Goal: Task Accomplishment & Management: Complete application form

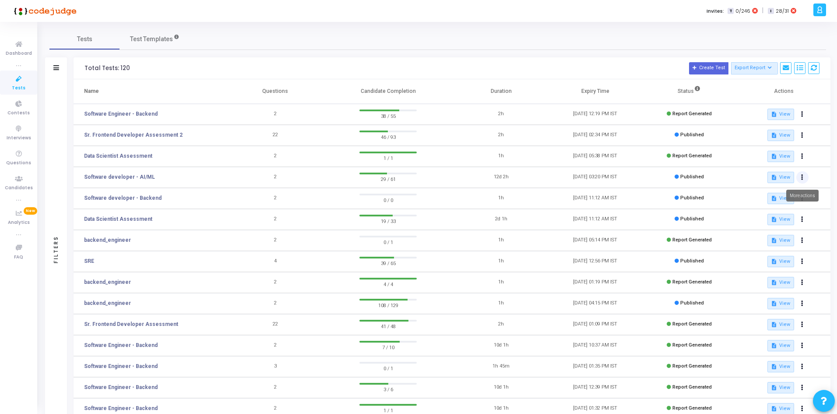
click at [804, 178] on button at bounding box center [803, 177] width 12 height 12
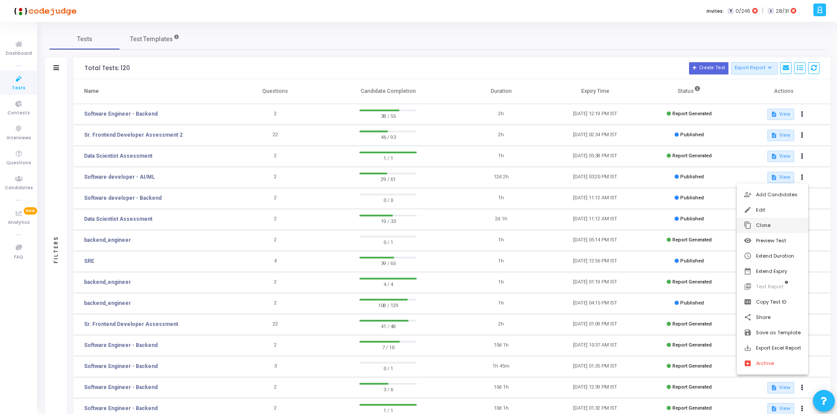
click at [766, 224] on button "content_copy Clone" at bounding box center [772, 225] width 71 height 15
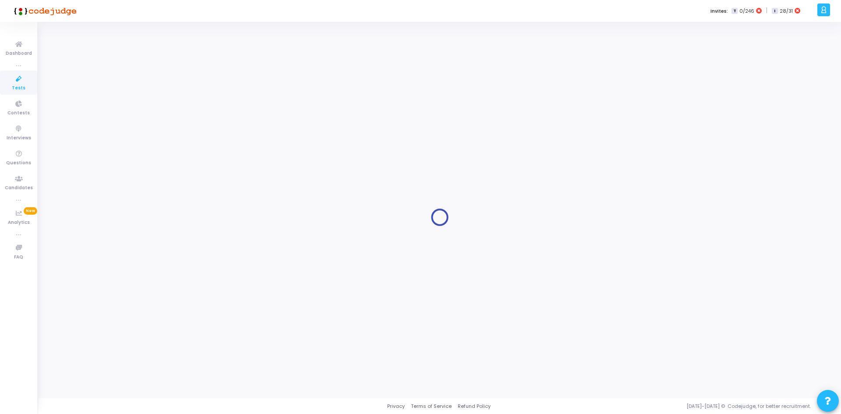
type input "Software developer - AI/ML"
radio input "true"
type input "[DATE] 3:20 PM"
type input "12"
type input "2"
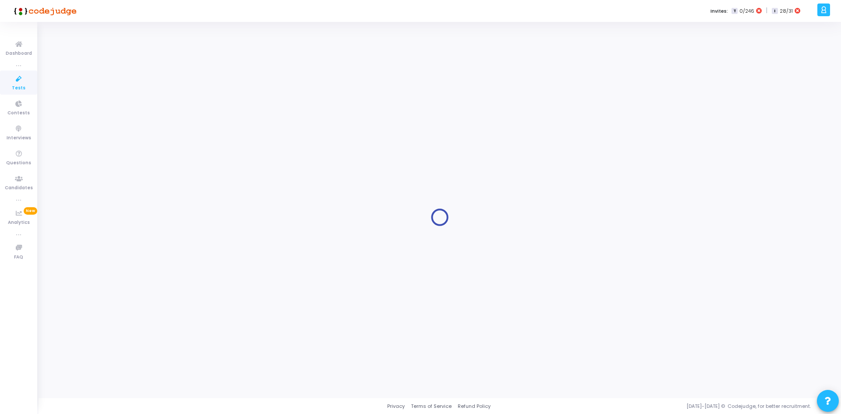
type input "55"
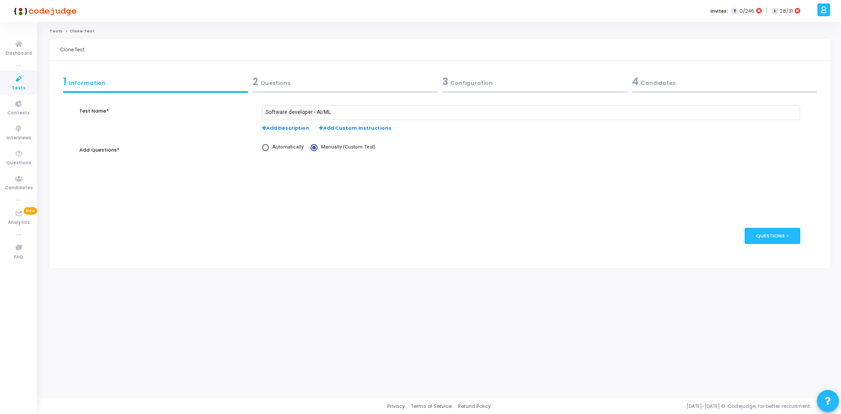
click at [272, 82] on div "2 Questions" at bounding box center [345, 81] width 185 height 14
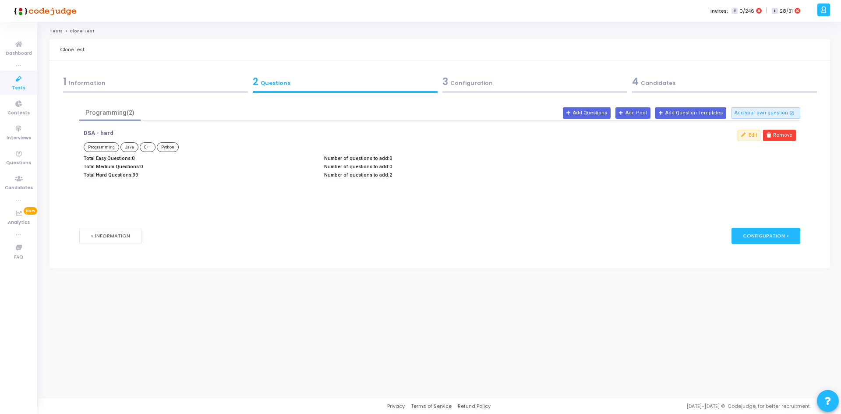
click at [501, 90] on div "3 Configuration" at bounding box center [535, 84] width 190 height 24
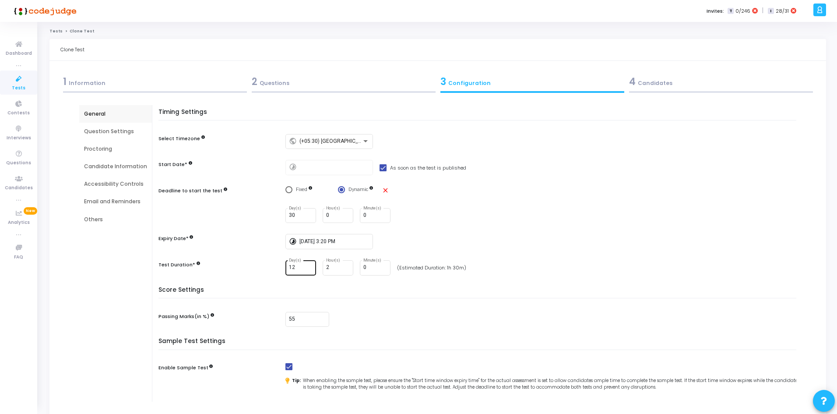
click at [303, 265] on input "12" at bounding box center [301, 268] width 24 height 6
type input "1"
type input "0"
click at [316, 283] on div "Timing Settings Select Timezone public (+05:30) [GEOGRAPHIC_DATA]/[GEOGRAPHIC_D…" at bounding box center [480, 198] width 634 height 178
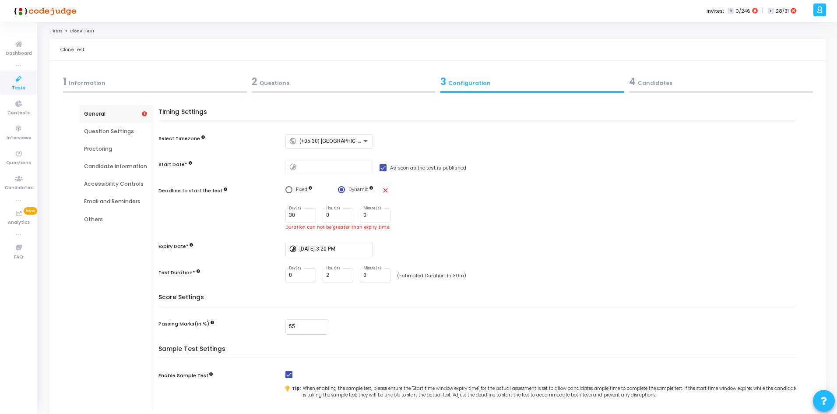
click at [293, 191] on span "Fixed" at bounding box center [303, 189] width 20 height 7
click at [292, 191] on input "Fixed" at bounding box center [289, 189] width 7 height 7
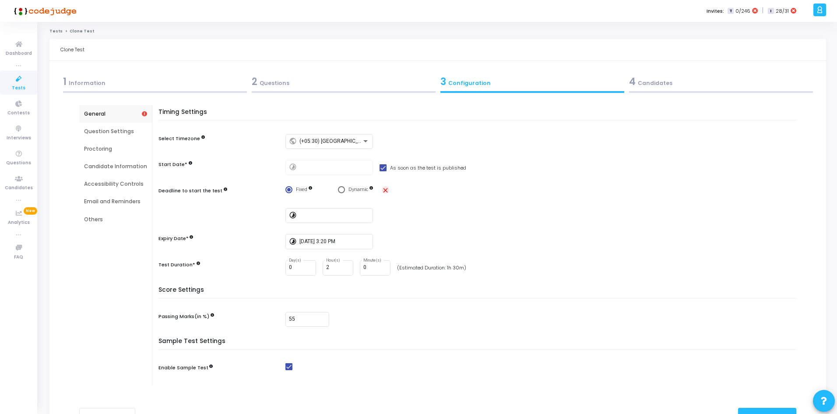
click at [387, 190] on mat-icon "close" at bounding box center [385, 190] width 7 height 7
radio input "false"
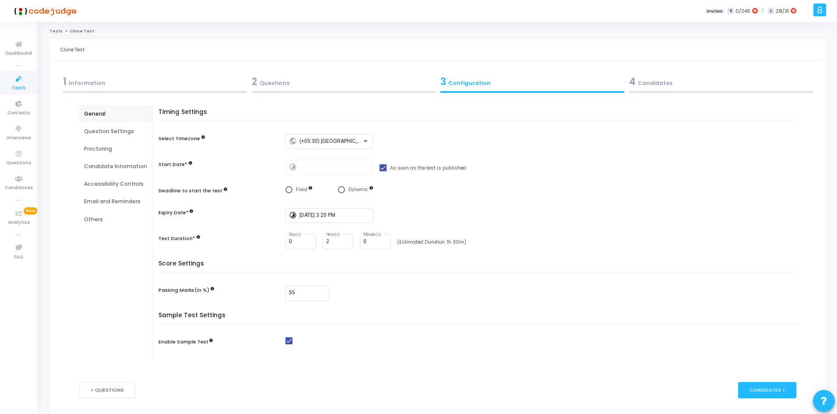
click at [338, 192] on span "Select confirmation" at bounding box center [341, 189] width 7 height 7
click at [338, 192] on input "Dynamic" at bounding box center [341, 189] width 7 height 7
radio input "true"
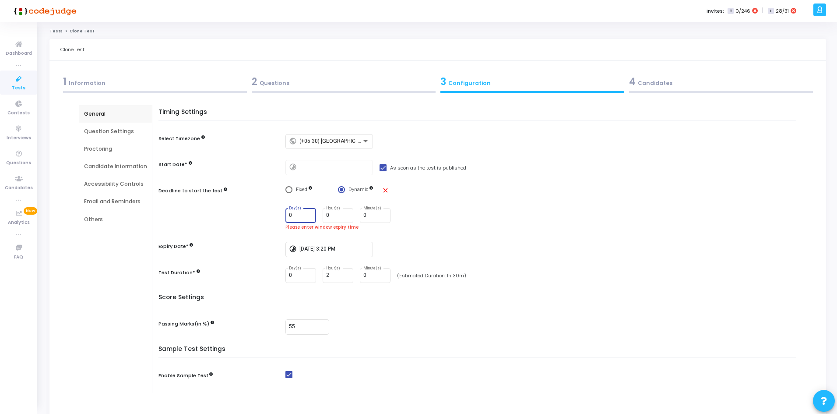
drag, startPoint x: 298, startPoint y: 214, endPoint x: 286, endPoint y: 215, distance: 11.9
click at [286, 215] on div "0 Day(s)" at bounding box center [301, 215] width 31 height 16
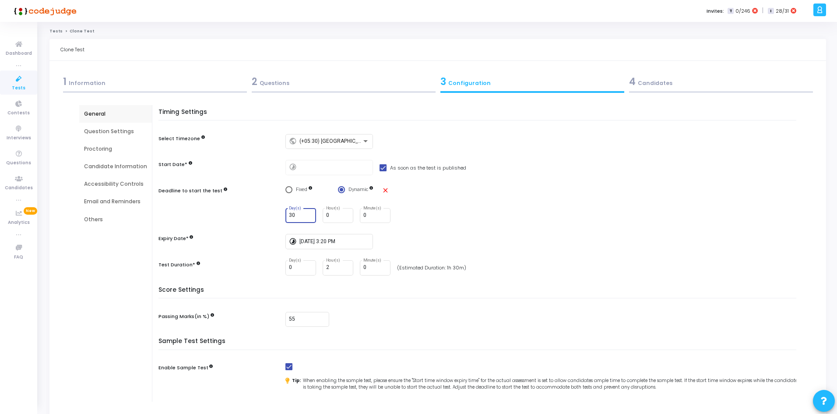
type input "30"
click at [428, 220] on div "30 Day(s) 0 Hour(s) 0 Minute(s)" at bounding box center [543, 215] width 515 height 15
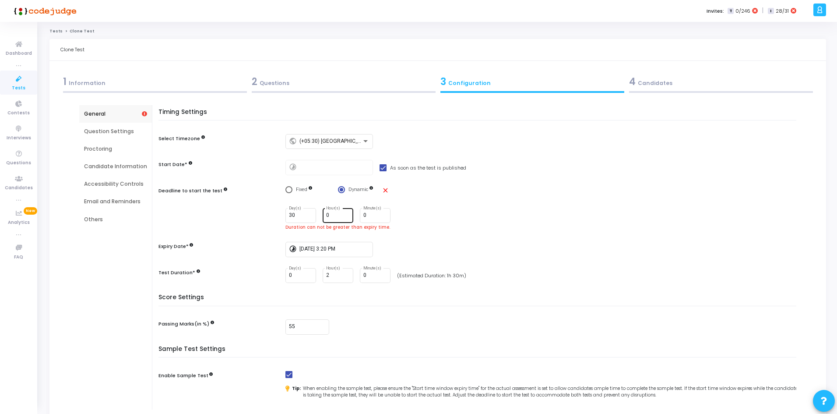
click at [329, 216] on input "0" at bounding box center [338, 215] width 24 height 6
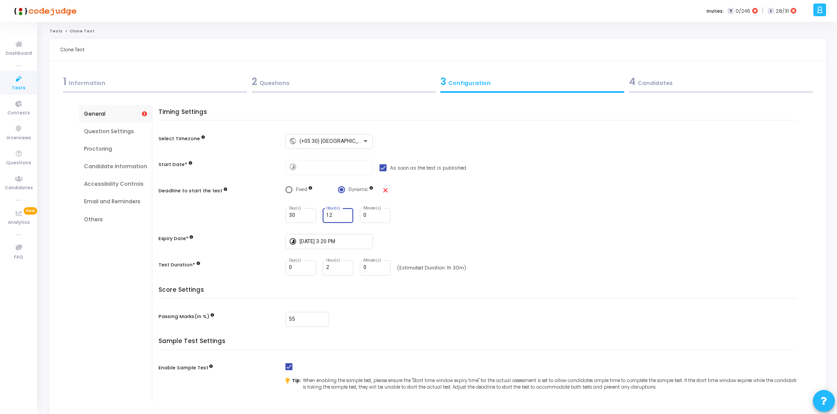
type input "12"
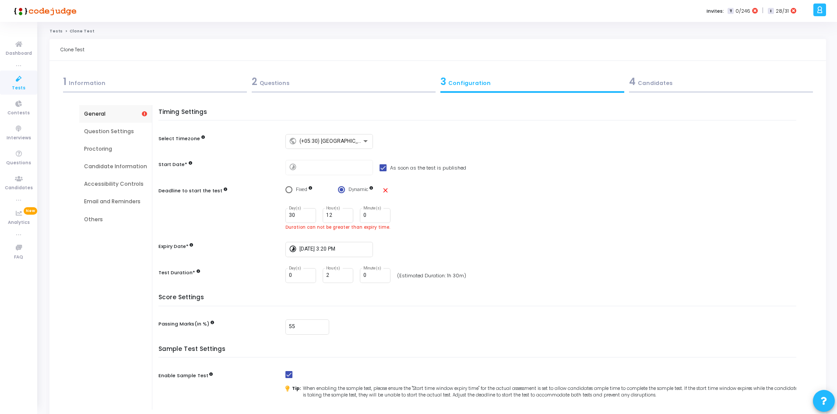
click at [407, 238] on div "Timing Settings Select Timezone public (+05:30) [GEOGRAPHIC_DATA]/[GEOGRAPHIC_D…" at bounding box center [480, 202] width 634 height 186
click at [291, 184] on div "Timing Settings Select Timezone public (+05:30) [GEOGRAPHIC_DATA]/[GEOGRAPHIC_D…" at bounding box center [480, 202] width 634 height 186
click at [294, 193] on span "Fixed" at bounding box center [303, 189] width 20 height 7
click at [293, 193] on input "Fixed" at bounding box center [289, 189] width 7 height 7
radio input "true"
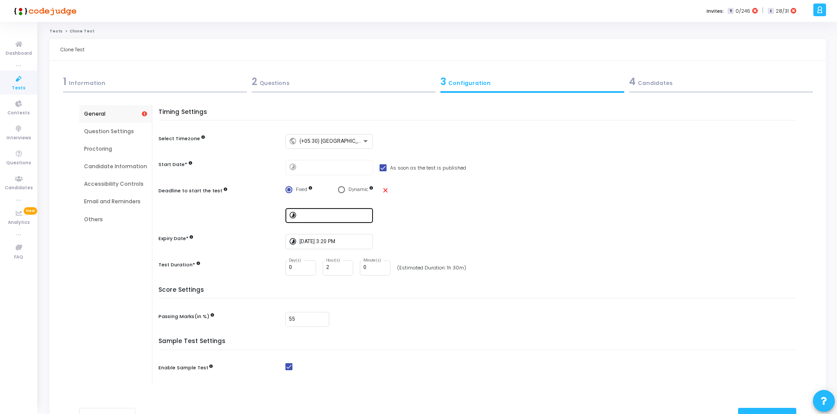
click at [307, 216] on input at bounding box center [335, 215] width 70 height 6
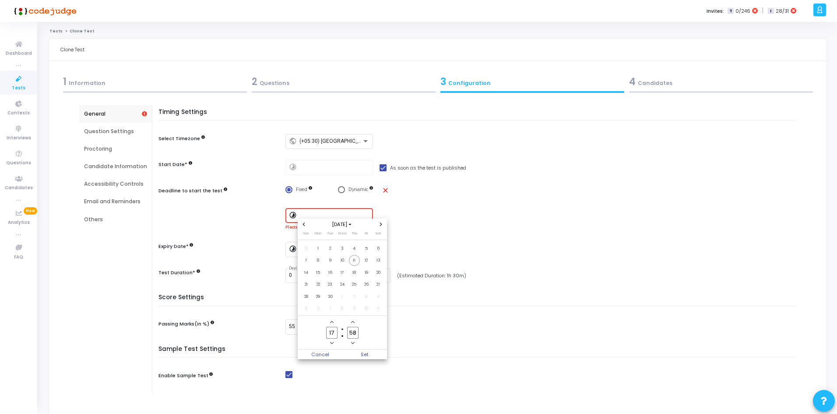
click at [406, 216] on div at bounding box center [418, 207] width 837 height 414
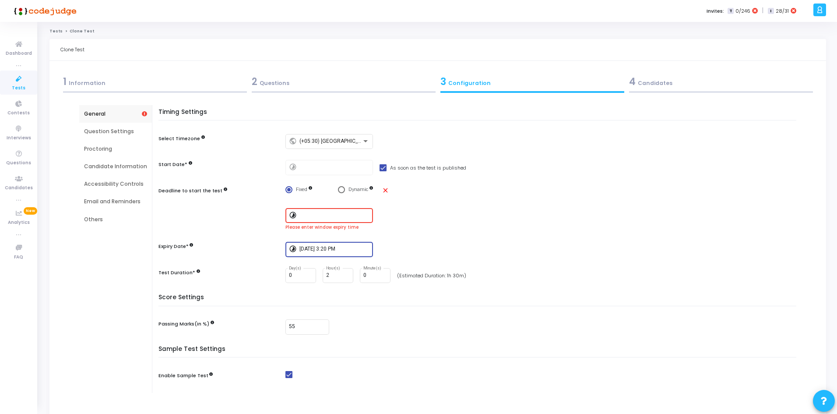
click at [318, 248] on input "[DATE] 3:20 PM" at bounding box center [335, 249] width 70 height 6
click at [378, 258] on span "Next month" at bounding box center [381, 257] width 7 height 7
click at [382, 282] on span "1" at bounding box center [378, 282] width 11 height 11
click at [354, 193] on div at bounding box center [418, 207] width 837 height 414
type input "[DATE] 3:20 PM"
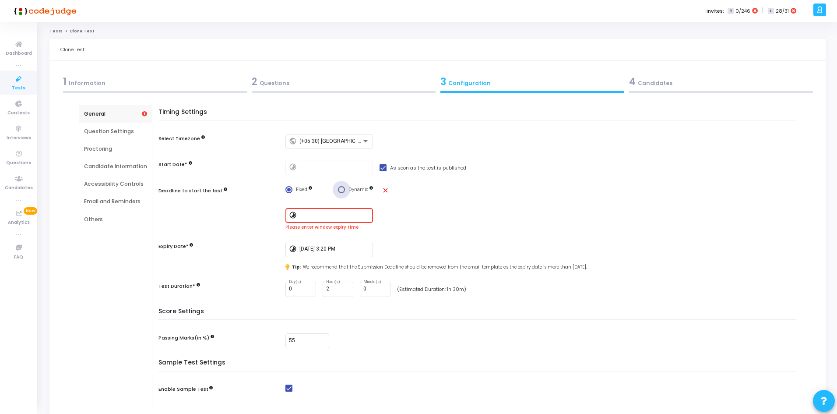
click at [352, 191] on span "Dynamic" at bounding box center [359, 190] width 20 height 6
click at [345, 191] on input "Dynamic" at bounding box center [341, 189] width 7 height 7
radio input "true"
click at [333, 215] on input "0" at bounding box center [338, 215] width 24 height 6
click at [292, 211] on div "0 Day(s)" at bounding box center [301, 215] width 24 height 16
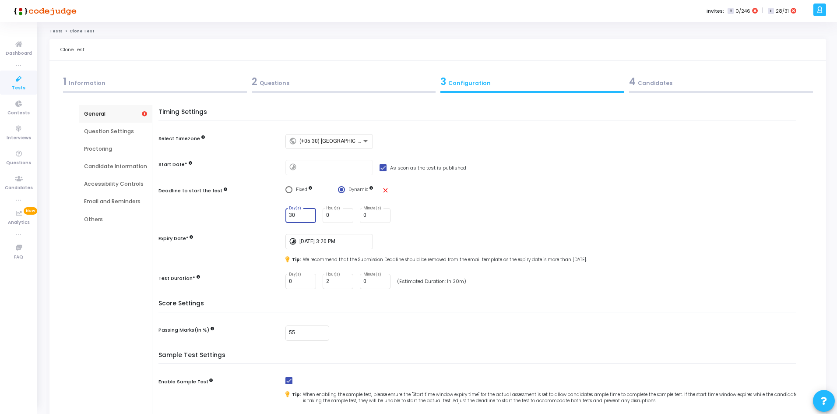
type input "30"
click at [413, 228] on div "Timing Settings Select Timezone public (+05:30) [GEOGRAPHIC_DATA]/[GEOGRAPHIC_D…" at bounding box center [480, 204] width 634 height 191
drag, startPoint x: 310, startPoint y: 335, endPoint x: 279, endPoint y: 331, distance: 30.9
click at [279, 331] on div "Passing Marks(in %) 55" at bounding box center [480, 332] width 642 height 15
type input "80"
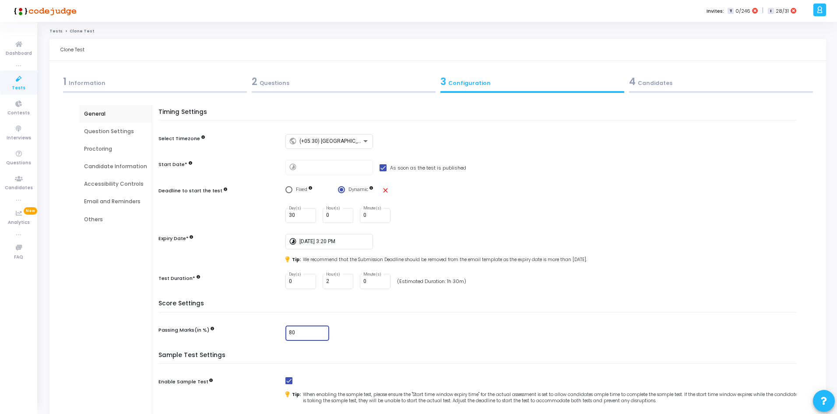
click at [411, 332] on div "80" at bounding box center [543, 332] width 515 height 15
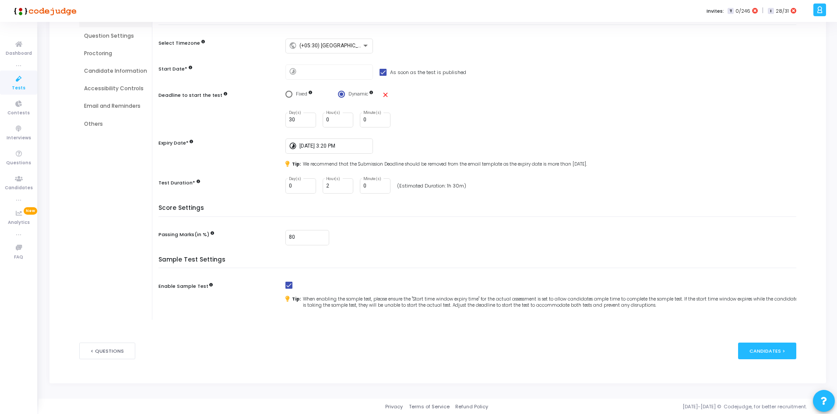
scroll to position [96, 0]
click at [770, 346] on div "Candidates >" at bounding box center [767, 350] width 58 height 16
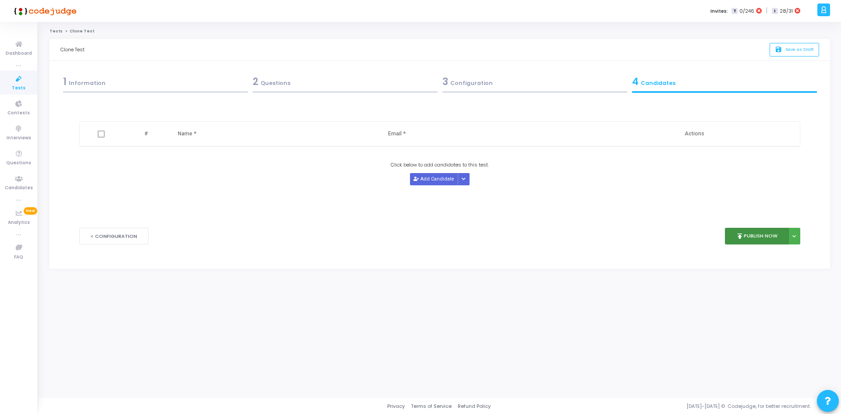
click at [757, 241] on button "publish Publish Now" at bounding box center [757, 236] width 64 height 17
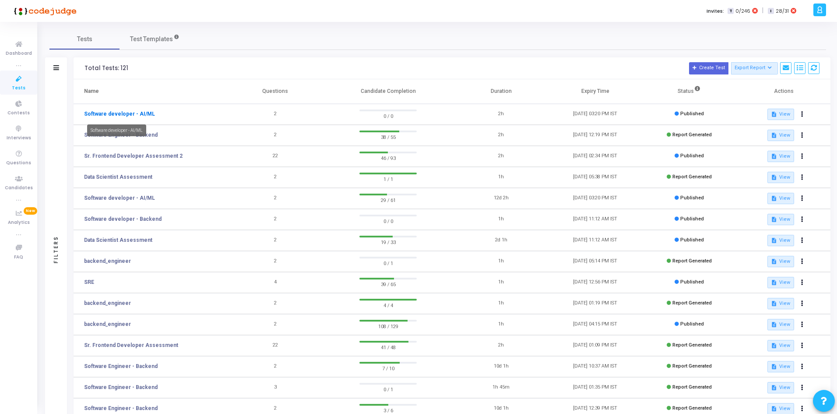
click at [121, 113] on link "Software developer - AI/ML" at bounding box center [119, 114] width 71 height 8
click at [142, 199] on link "Software developer - AI/ML" at bounding box center [119, 198] width 71 height 8
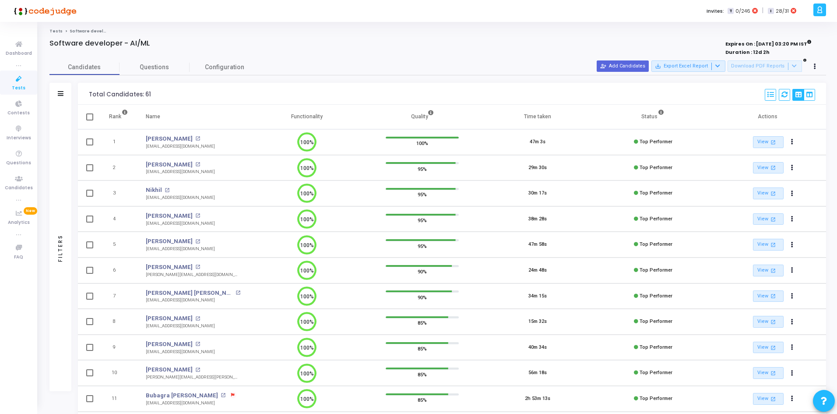
click at [55, 94] on div "Filters" at bounding box center [60, 94] width 22 height 22
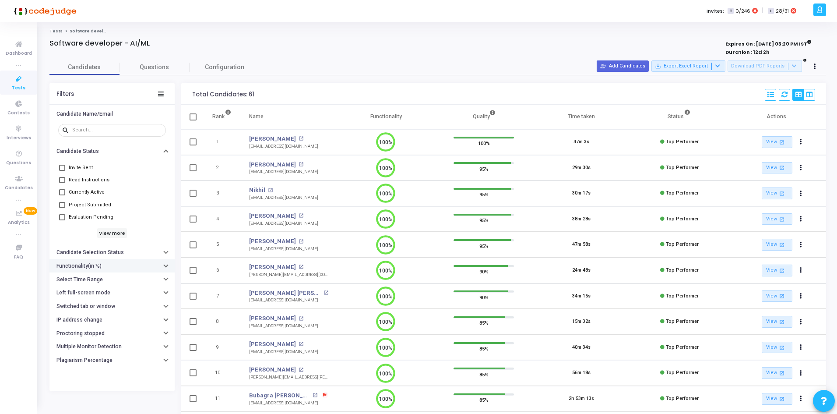
click at [99, 265] on h6 "Functionality(in %)" at bounding box center [78, 266] width 45 height 7
click at [101, 305] on div "Select Time Range" at bounding box center [80, 306] width 49 height 7
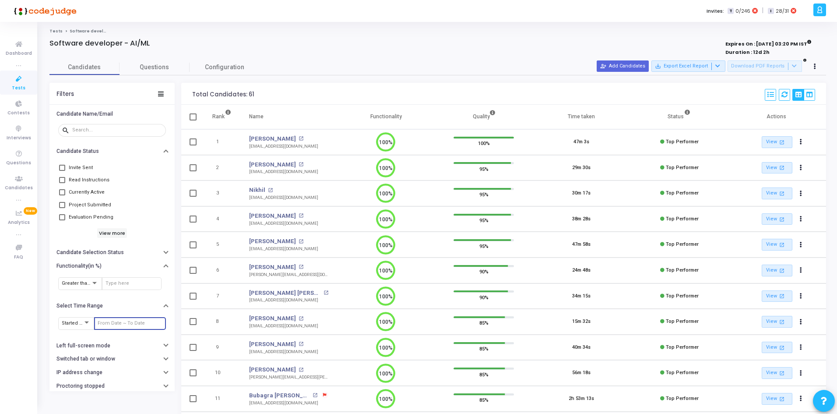
click at [120, 321] on input "text" at bounding box center [130, 323] width 65 height 5
click at [116, 184] on span "1" at bounding box center [117, 186] width 11 height 11
click at [152, 200] on span "11" at bounding box center [153, 198] width 11 height 11
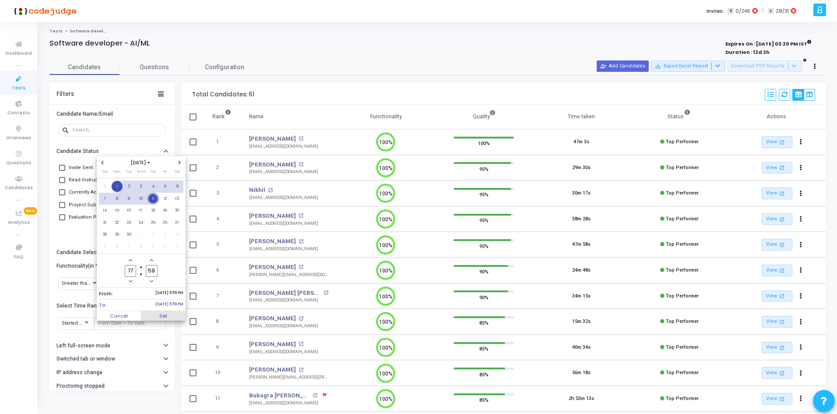
click at [171, 315] on span "Set" at bounding box center [163, 316] width 45 height 10
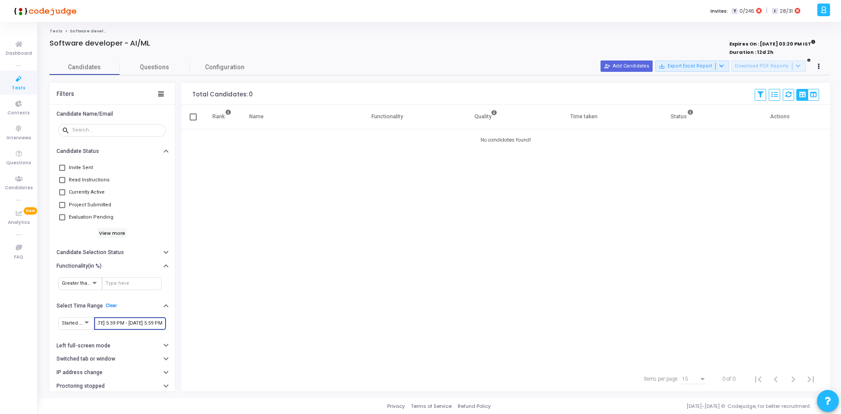
click at [116, 321] on input "[DATE] 5:59 PM - [DATE] 5:59 PM" at bounding box center [130, 323] width 65 height 5
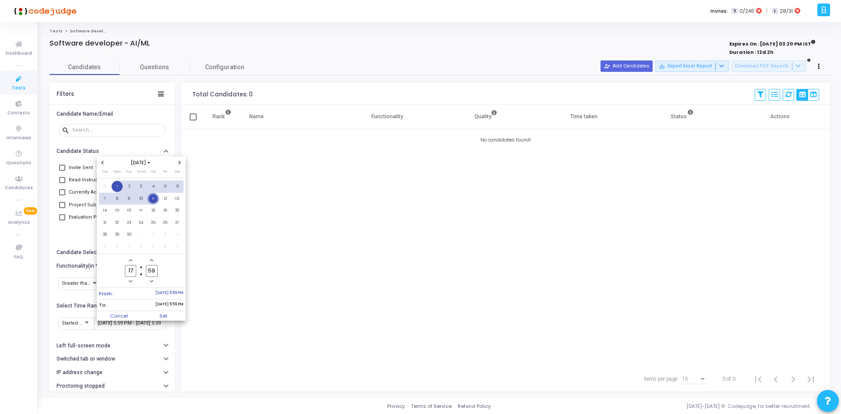
click at [103, 163] on icon "Previous month" at bounding box center [103, 163] width 2 height 4
click at [129, 222] on span "19" at bounding box center [129, 222] width 11 height 11
click at [180, 160] on span "Next month" at bounding box center [179, 162] width 7 height 7
click at [156, 200] on span "11" at bounding box center [153, 198] width 11 height 11
click at [181, 315] on span "Set" at bounding box center [163, 316] width 45 height 10
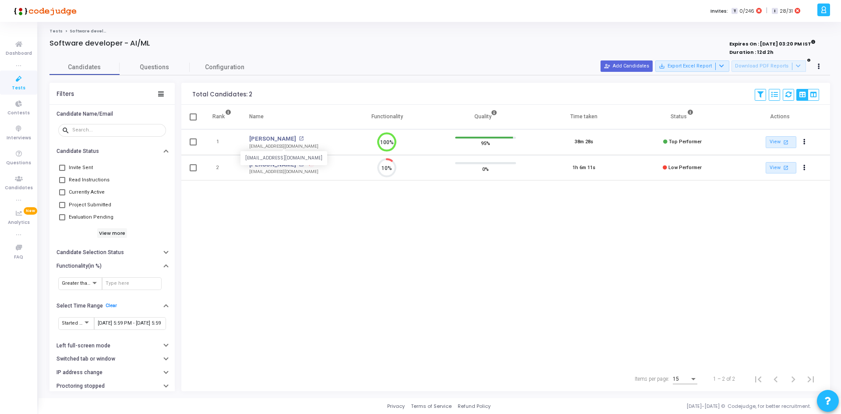
drag, startPoint x: 304, startPoint y: 147, endPoint x: 249, endPoint y: 149, distance: 54.4
click at [249, 149] on div "[EMAIL_ADDRESS][DOMAIN_NAME]" at bounding box center [283, 146] width 69 height 7
click at [116, 319] on div "[DATE] 5:59 PM - [DATE] 5:59 PM" at bounding box center [130, 323] width 65 height 14
click at [115, 327] on div "[DATE] 5:59 PM - [DATE] 5:59 PM" at bounding box center [130, 323] width 65 height 14
click at [85, 325] on div at bounding box center [87, 322] width 8 height 7
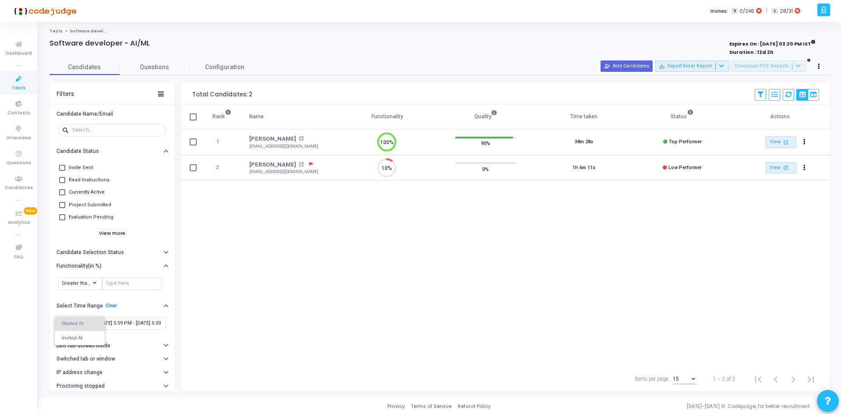
click at [124, 326] on div at bounding box center [420, 207] width 841 height 414
click at [124, 326] on input "[DATE] 5:59 PM - [DATE] 5:59 PM" at bounding box center [130, 323] width 65 height 5
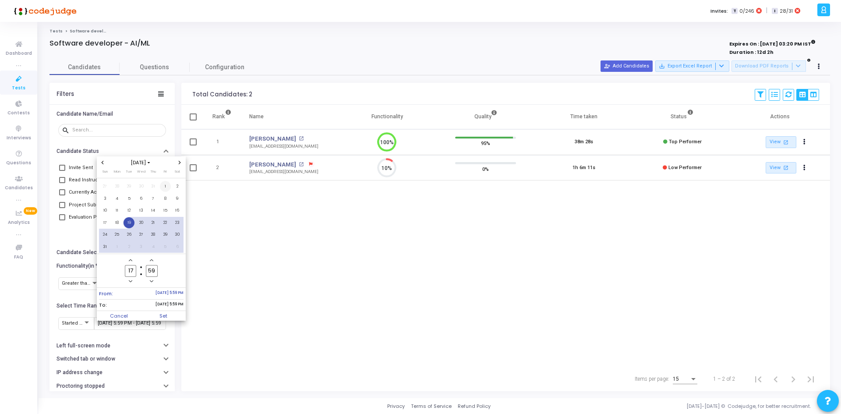
click at [163, 184] on span "1" at bounding box center [165, 186] width 11 height 11
click at [178, 162] on icon "Next month" at bounding box center [180, 163] width 4 height 4
click at [131, 234] on span "30" at bounding box center [129, 234] width 11 height 11
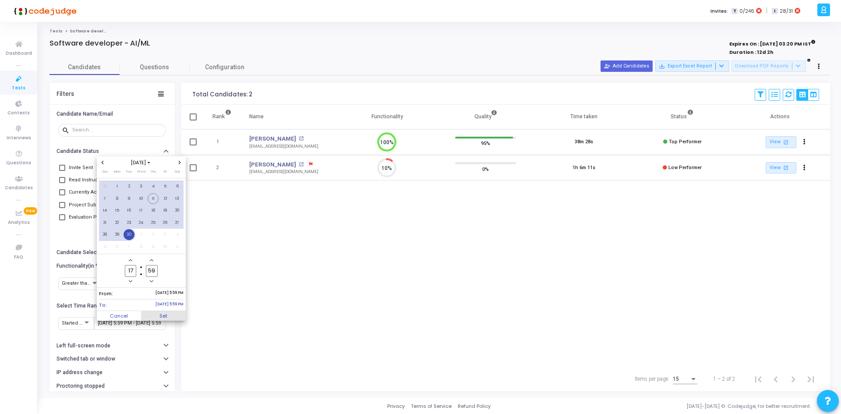
click at [169, 314] on span "Set" at bounding box center [163, 316] width 45 height 10
type input "[DATE] 5:59 PM - [DATE] 5:59 PM"
